Goal: Information Seeking & Learning: Learn about a topic

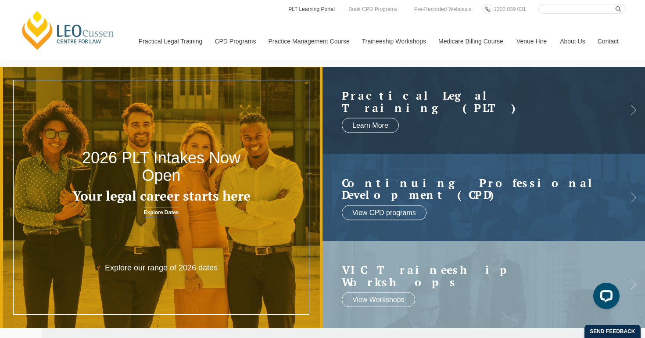
click at [320, 10] on link "PLT Learning Portal" at bounding box center [311, 9] width 48 height 10
